Goal: Entertainment & Leisure: Consume media (video, audio)

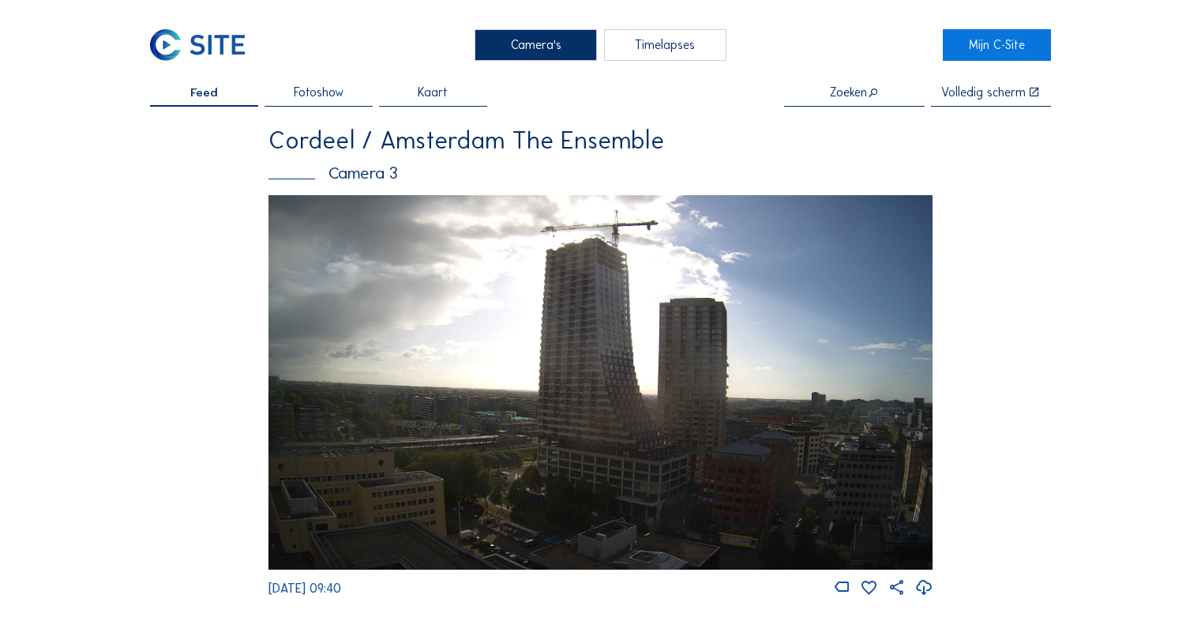
scroll to position [627, 0]
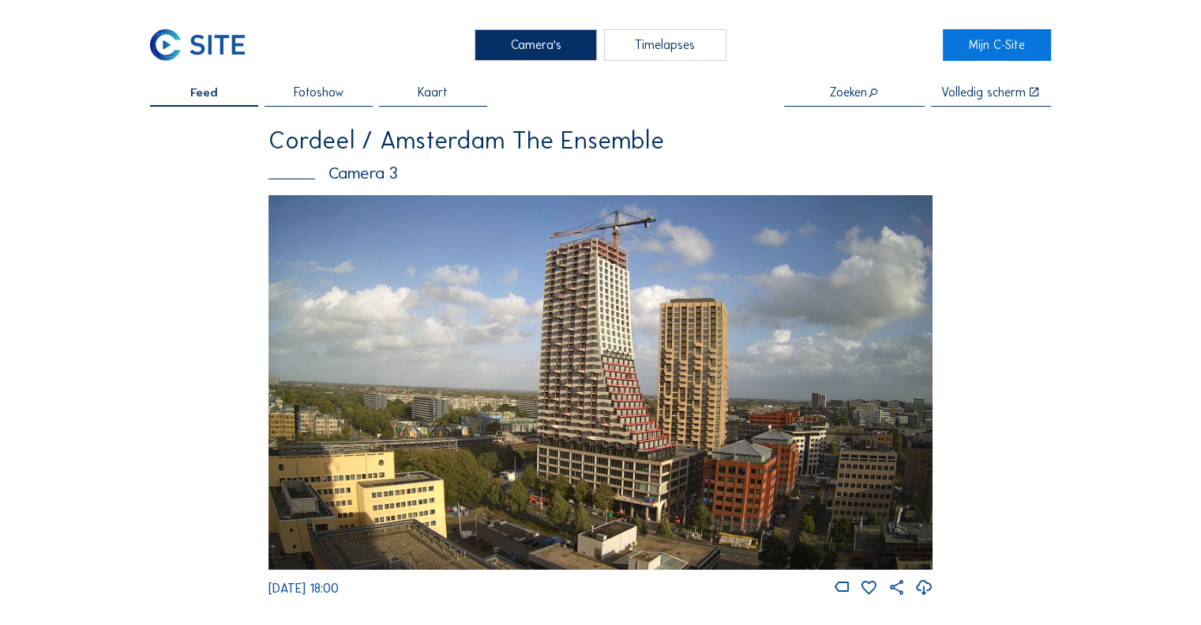
click at [641, 45] on div "Timelapses" at bounding box center [665, 45] width 122 height 32
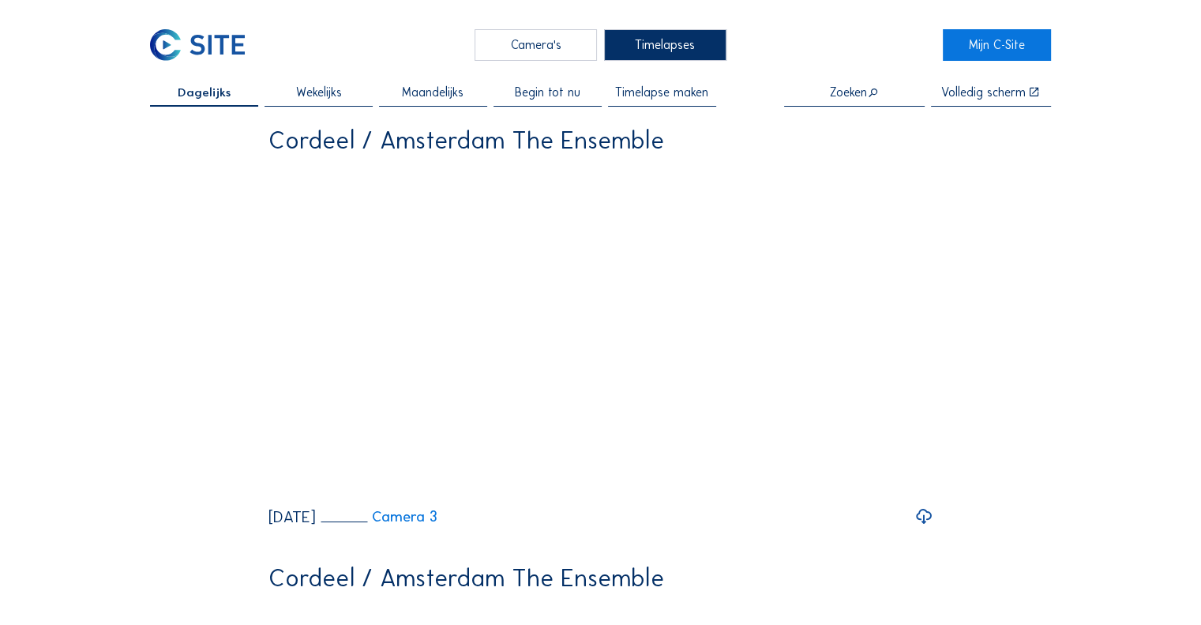
click at [562, 92] on span "Begin tot nu" at bounding box center [548, 92] width 66 height 12
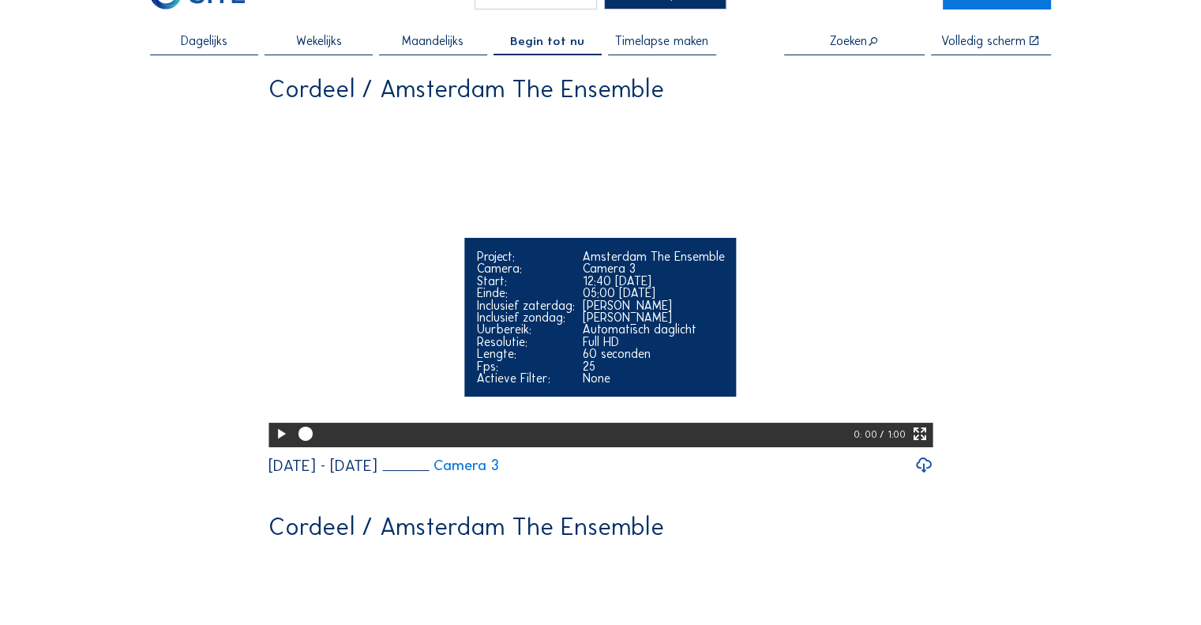
scroll to position [79, 0]
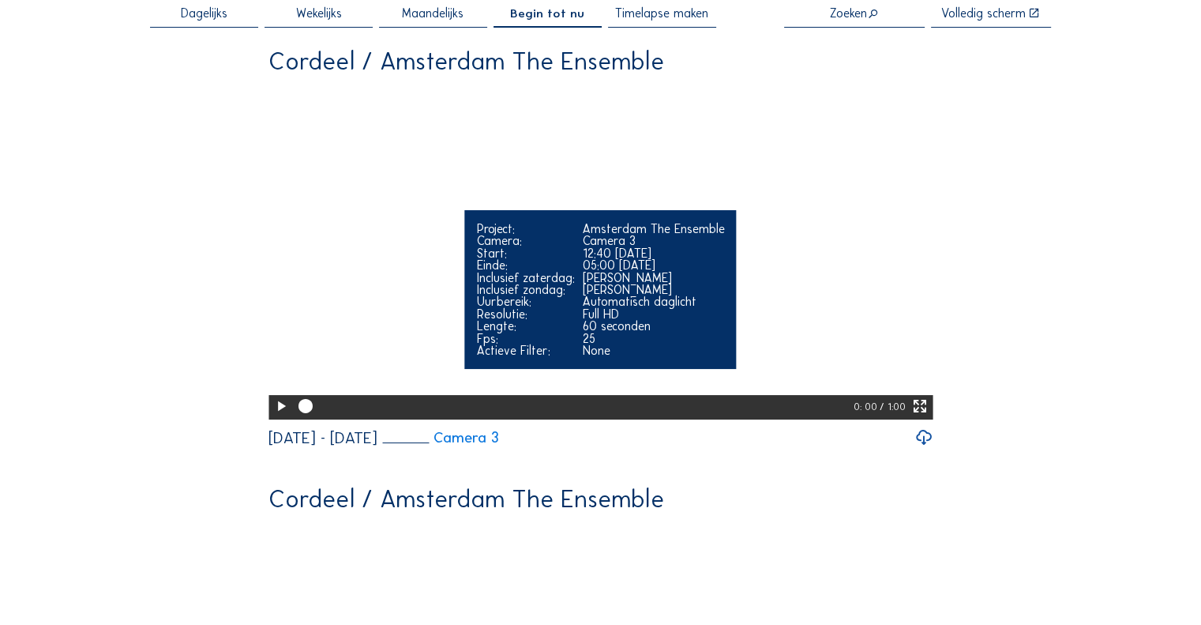
click at [273, 417] on icon at bounding box center [280, 406] width 17 height 21
click at [779, 276] on video "Your browser does not support the video tag." at bounding box center [600, 251] width 664 height 332
click at [624, 259] on div "12:40 29/01/2025" at bounding box center [653, 253] width 142 height 12
click at [275, 417] on icon at bounding box center [280, 406] width 17 height 21
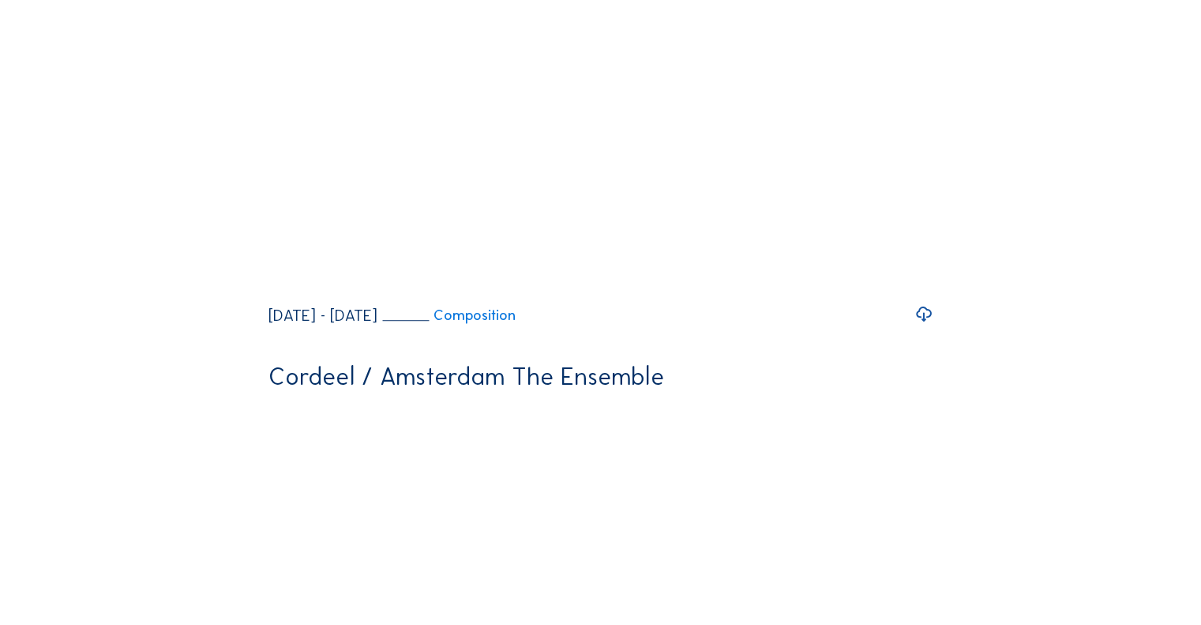
scroll to position [1105, 0]
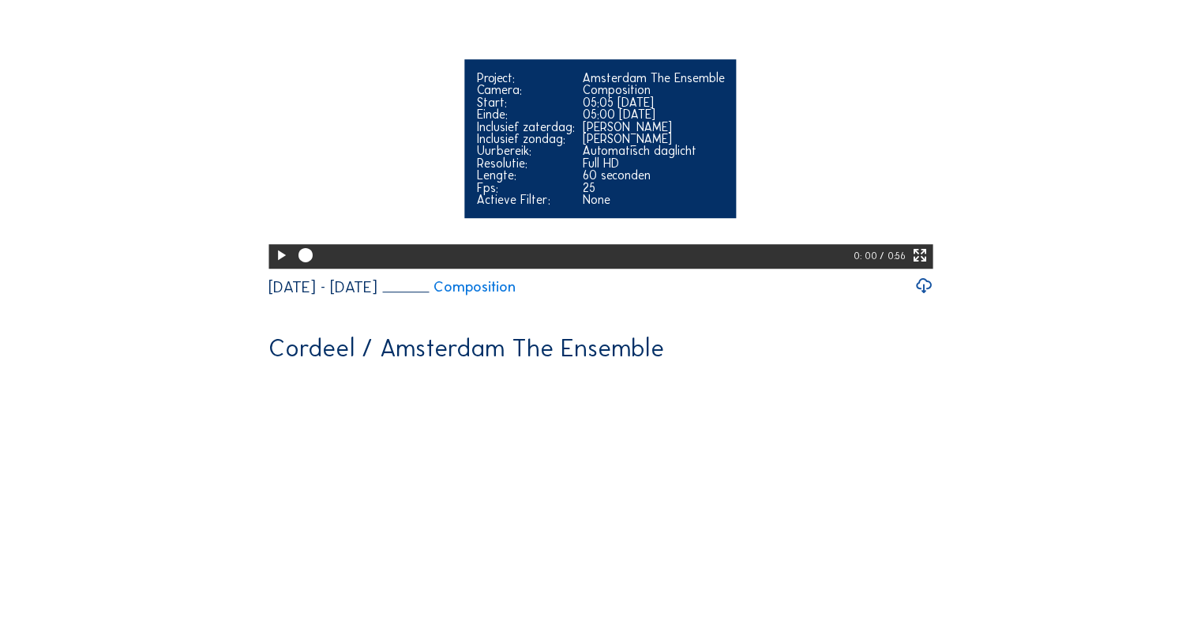
click at [280, 266] on icon at bounding box center [280, 255] width 17 height 21
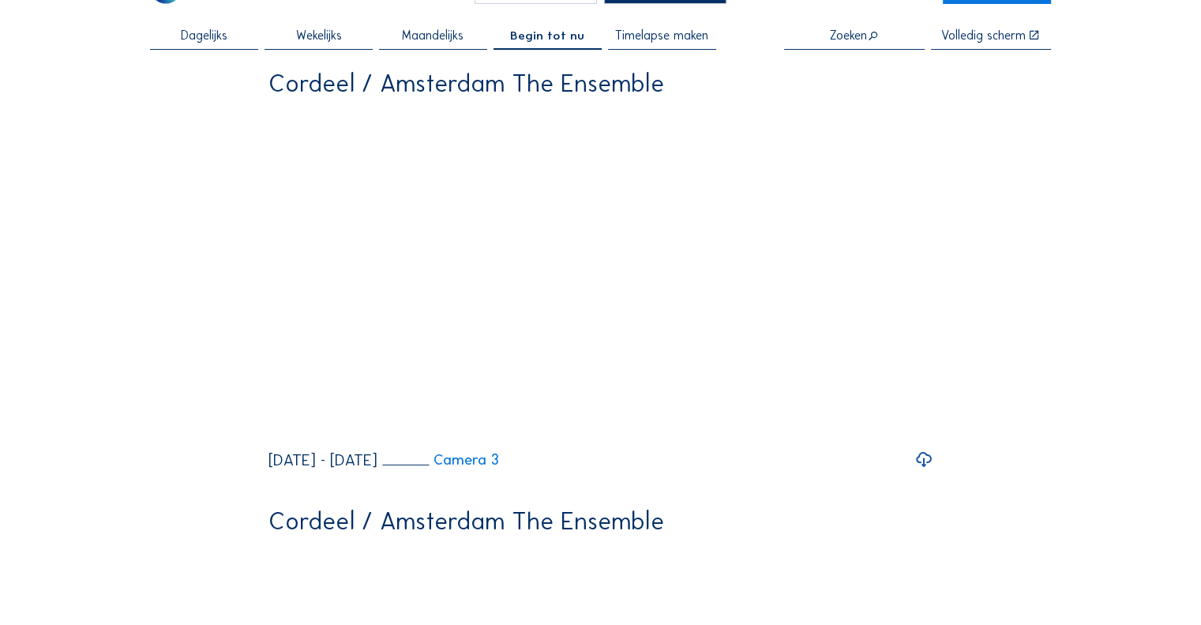
scroll to position [0, 0]
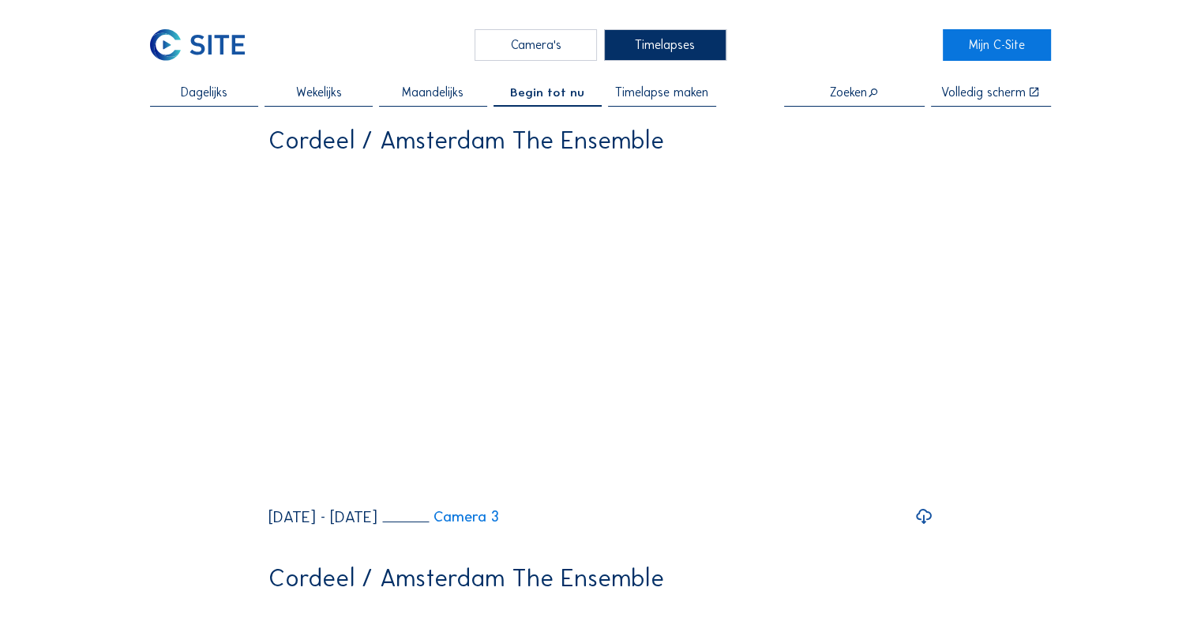
click at [525, 39] on div "Camera's" at bounding box center [536, 45] width 122 height 32
